Goal: Task Accomplishment & Management: Complete application form

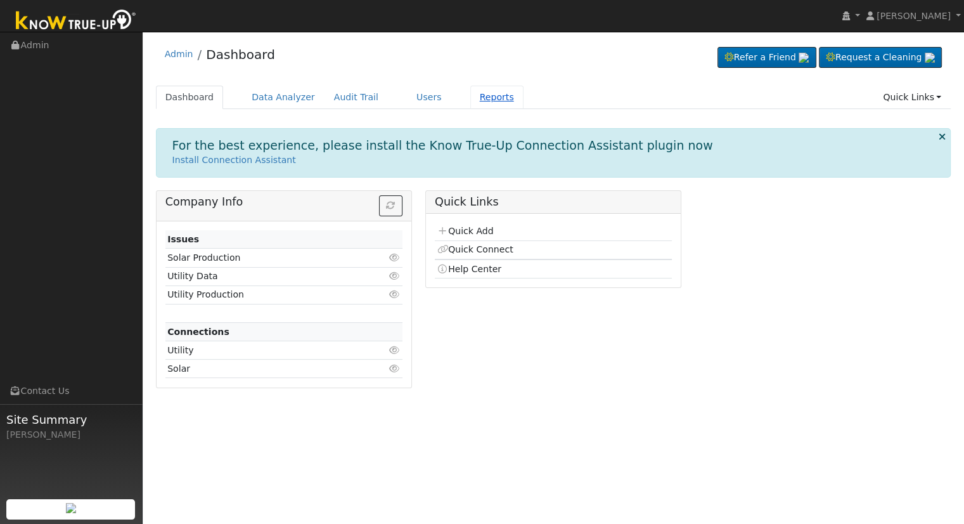
click at [476, 97] on link "Reports" at bounding box center [496, 97] width 53 height 23
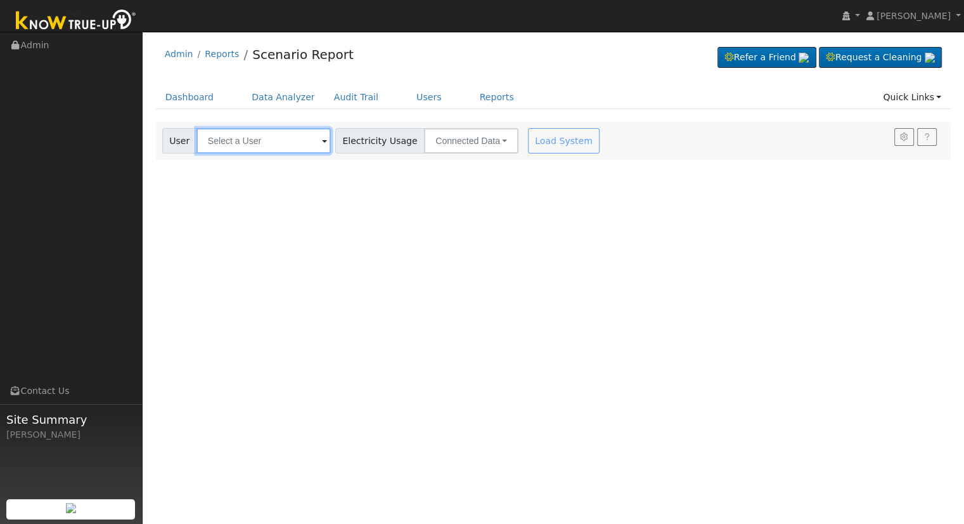
click at [221, 146] on input "text" at bounding box center [263, 140] width 134 height 25
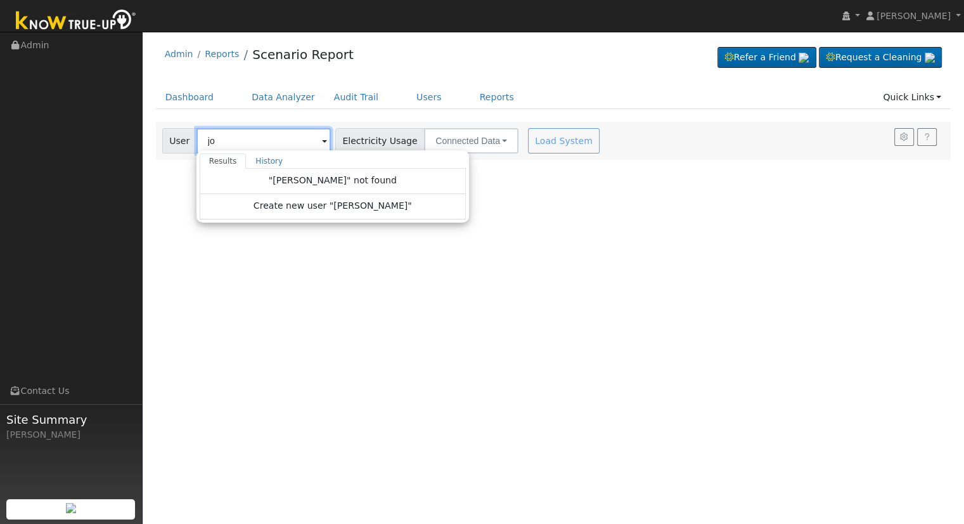
type input "j"
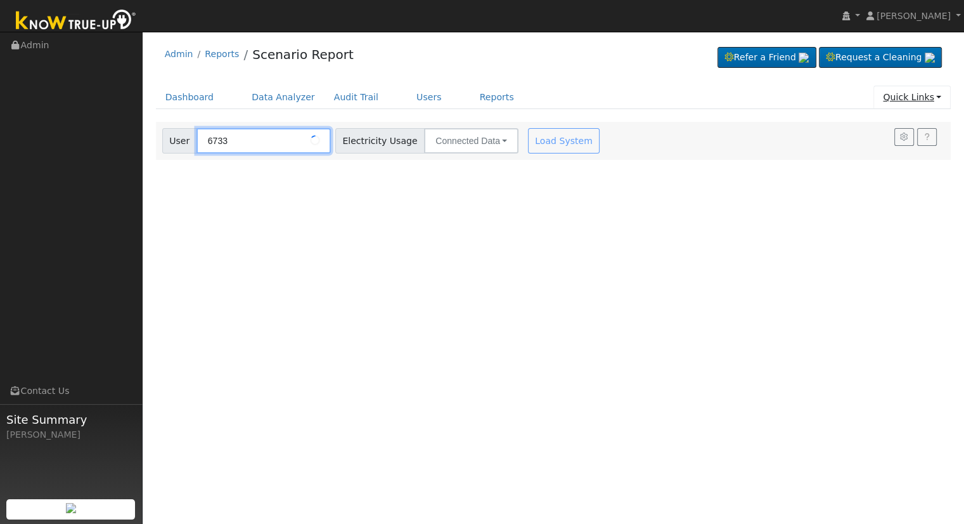
type input "6733"
click at [920, 92] on link "Quick Links" at bounding box center [911, 97] width 77 height 23
click at [895, 130] on link "Quick Add" at bounding box center [903, 124] width 94 height 18
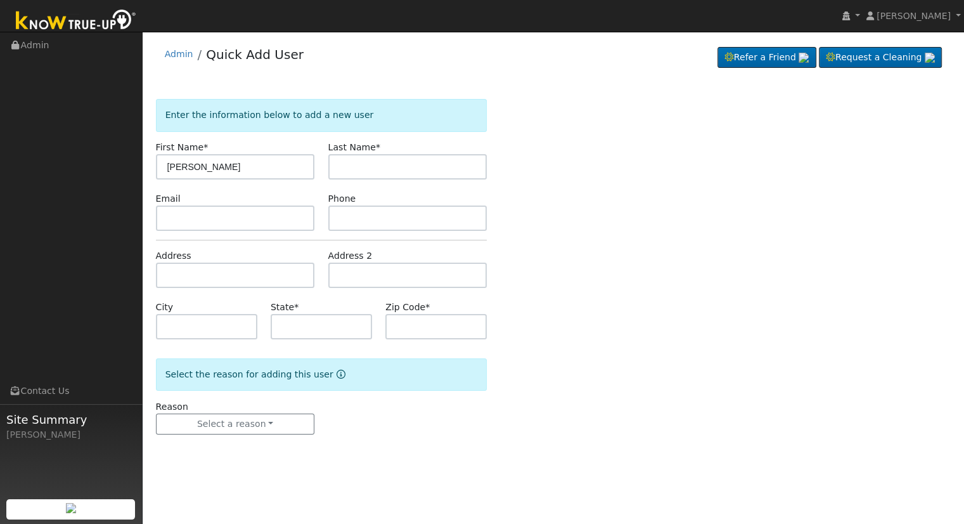
type input "[PERSON_NAME]"
click at [382, 170] on input "text" at bounding box center [407, 166] width 159 height 25
type input "ackerman"
click at [219, 281] on input "text" at bounding box center [235, 274] width 159 height 25
type input "6733 East Orleans Avenue"
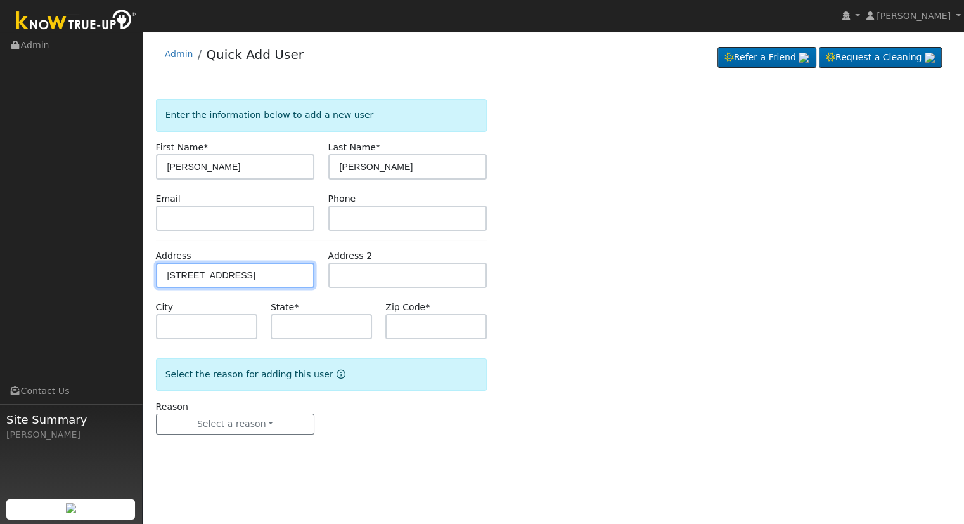
type input "Fresno"
type input "CA"
type input "93727"
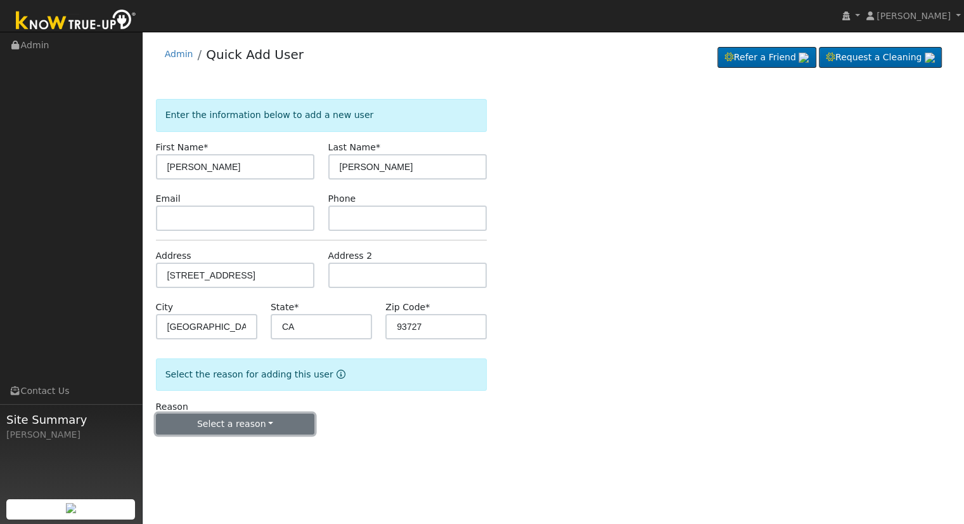
click at [203, 430] on button "Select a reason" at bounding box center [235, 424] width 159 height 22
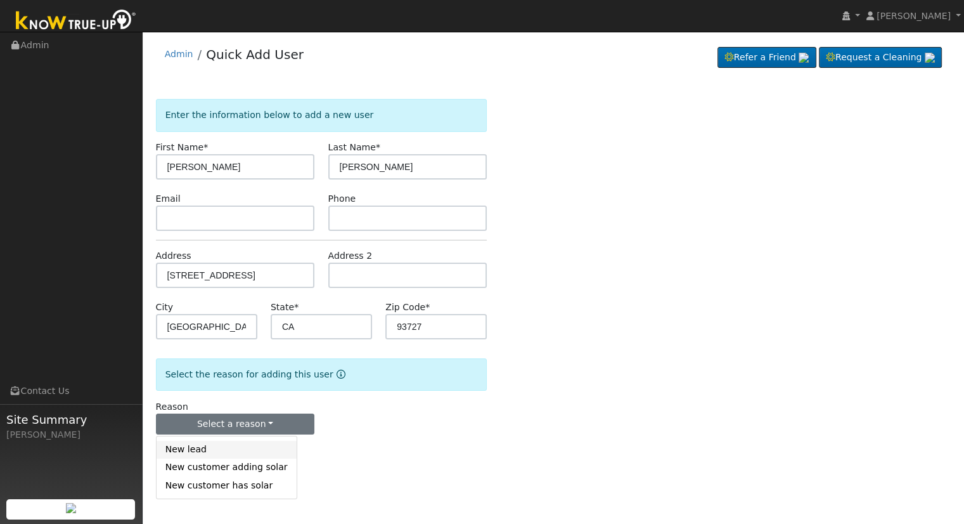
click at [201, 451] on link "New lead" at bounding box center [227, 450] width 140 height 18
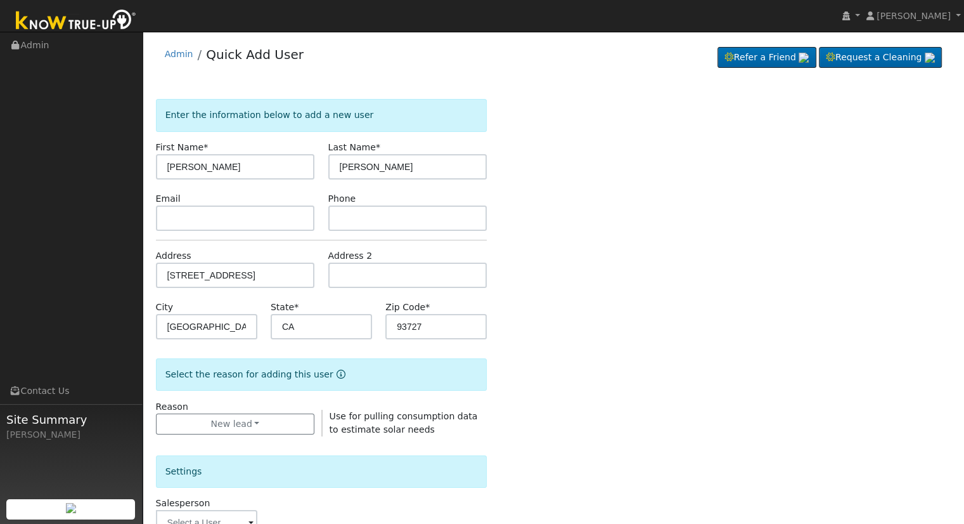
scroll to position [296, 0]
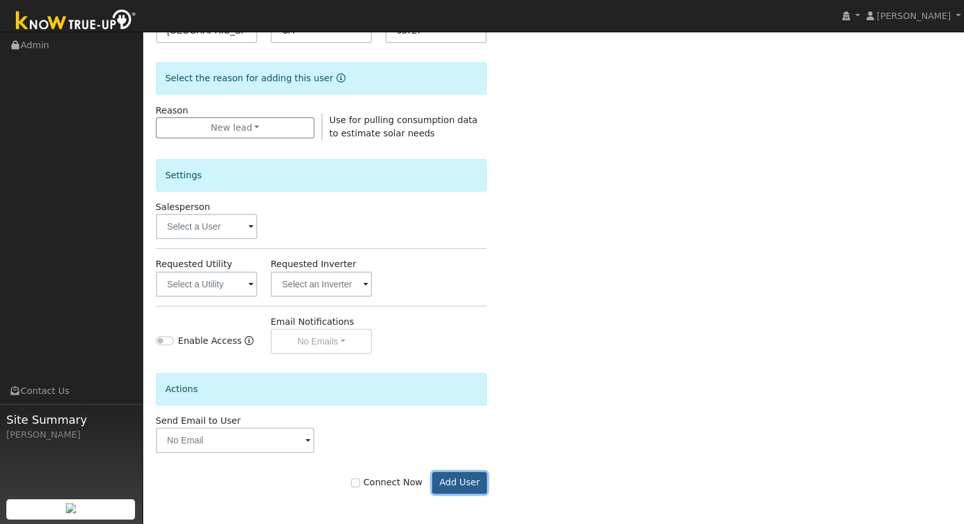
click at [482, 485] on button "Add User" at bounding box center [459, 483] width 55 height 22
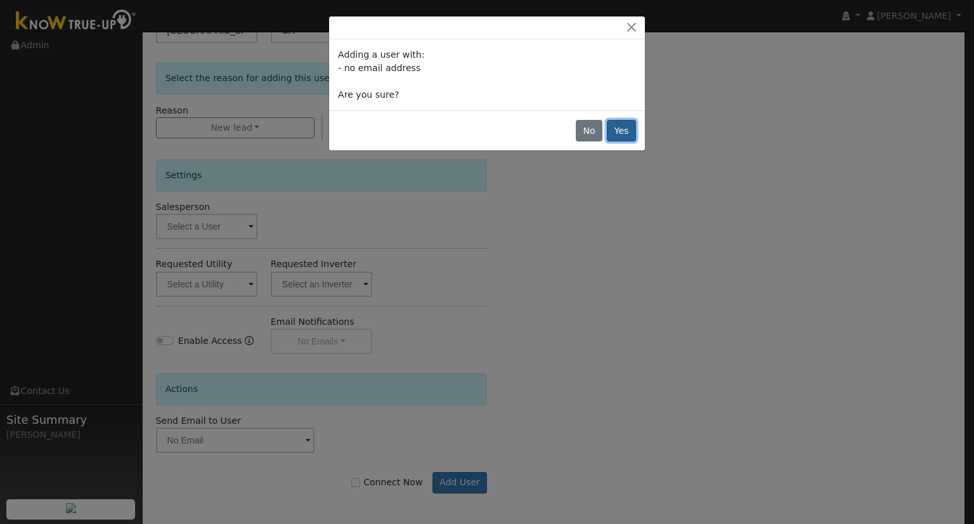
click at [610, 126] on button "Yes" at bounding box center [621, 131] width 29 height 22
